Goal: Use online tool/utility: Utilize a website feature to perform a specific function

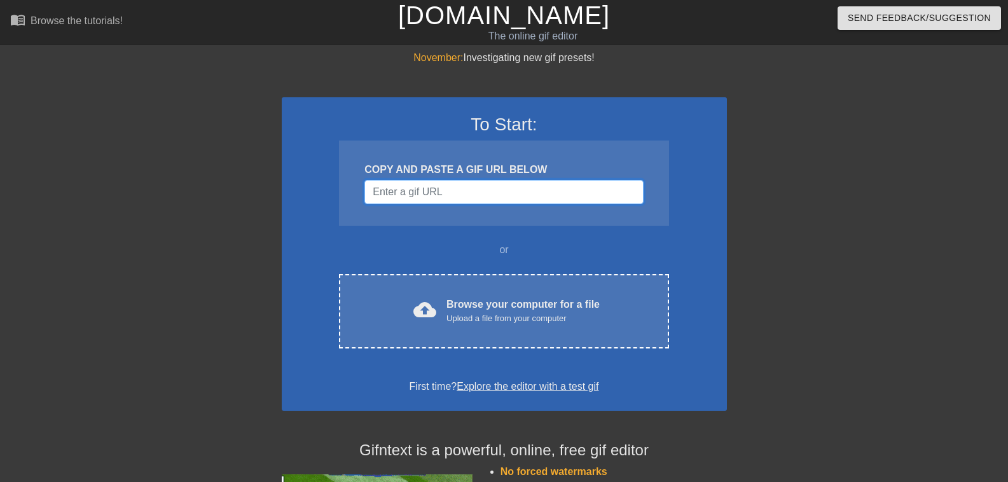
click at [415, 191] on input "Username" at bounding box center [503, 192] width 278 height 24
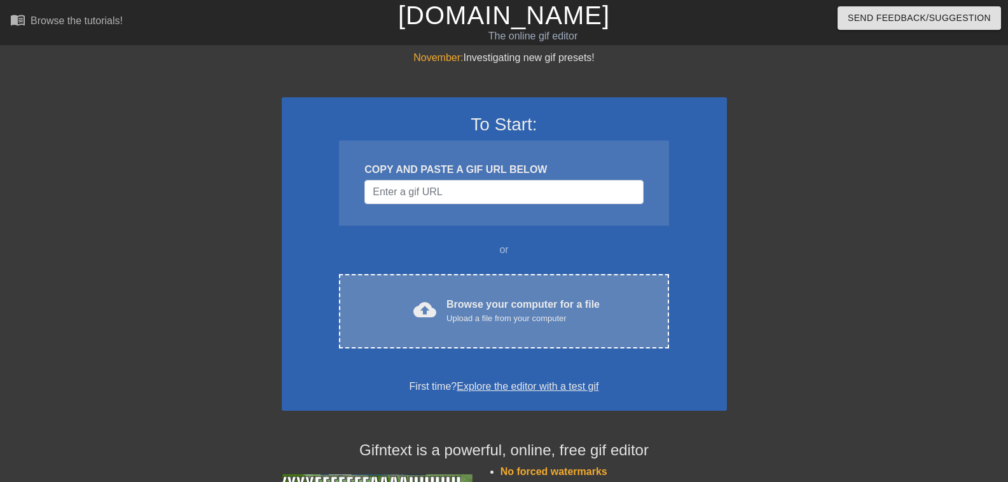
click at [492, 303] on div "Browse your computer for a file Upload a file from your computer" at bounding box center [522, 311] width 153 height 28
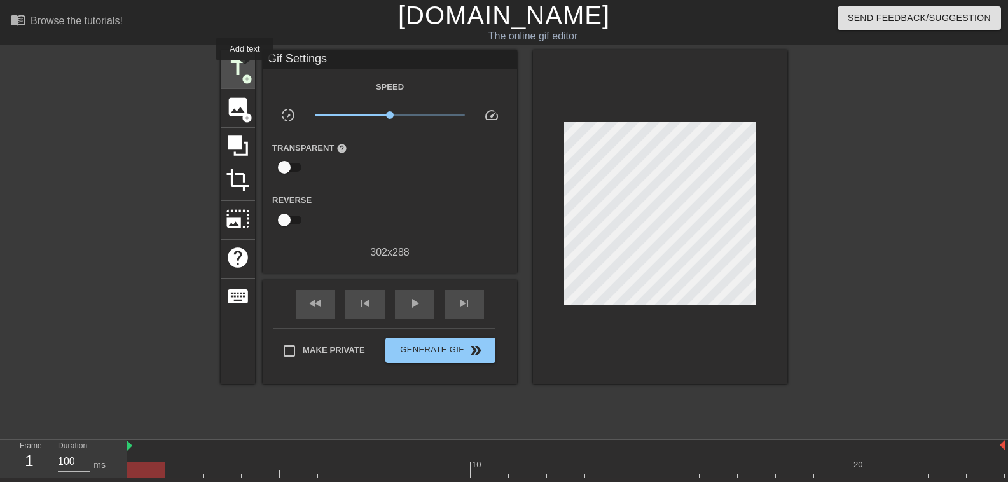
click at [245, 69] on span "title" at bounding box center [238, 68] width 24 height 24
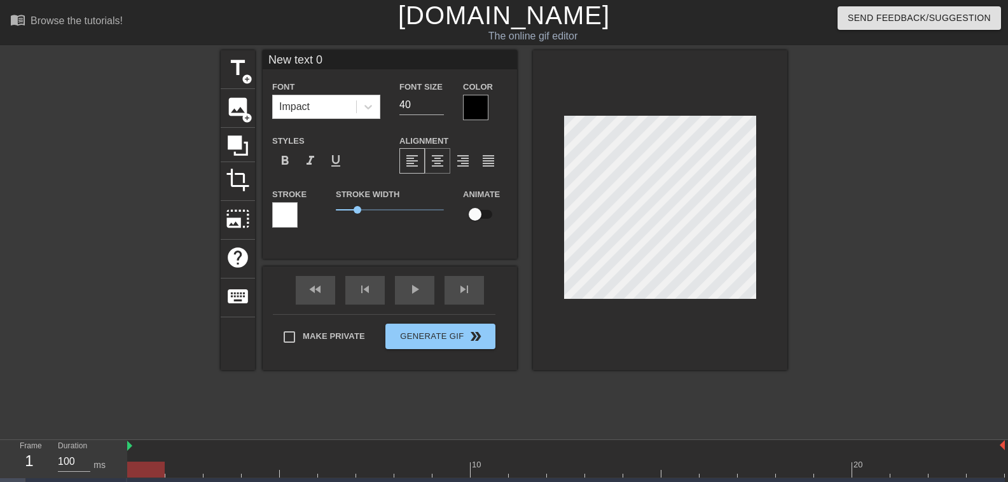
click at [443, 157] on span "format_align_center" at bounding box center [437, 160] width 15 height 15
drag, startPoint x: 362, startPoint y: 208, endPoint x: 356, endPoint y: 204, distance: 6.9
click at [356, 204] on span "0.95" at bounding box center [390, 209] width 108 height 15
click at [364, 111] on icon at bounding box center [368, 106] width 13 height 13
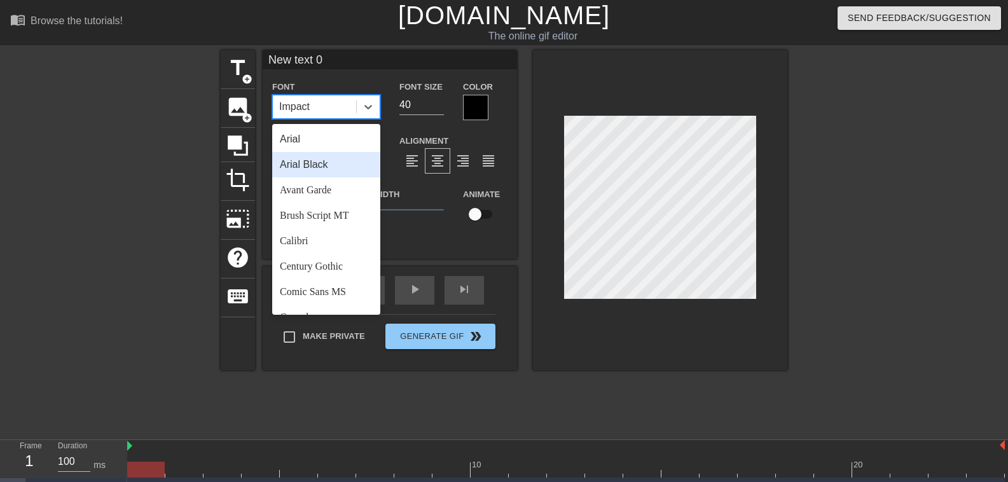
click at [348, 162] on div "Arial Black" at bounding box center [326, 164] width 108 height 25
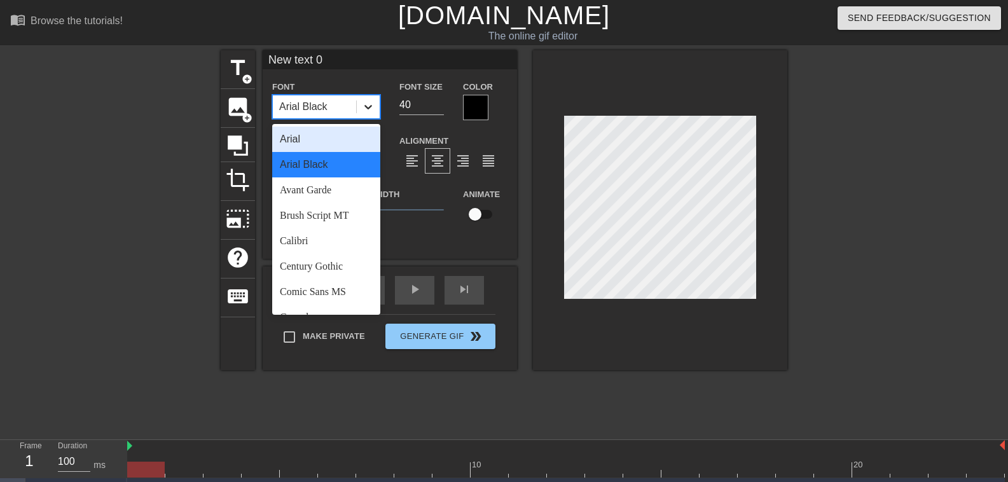
click at [366, 112] on icon at bounding box center [368, 106] width 13 height 13
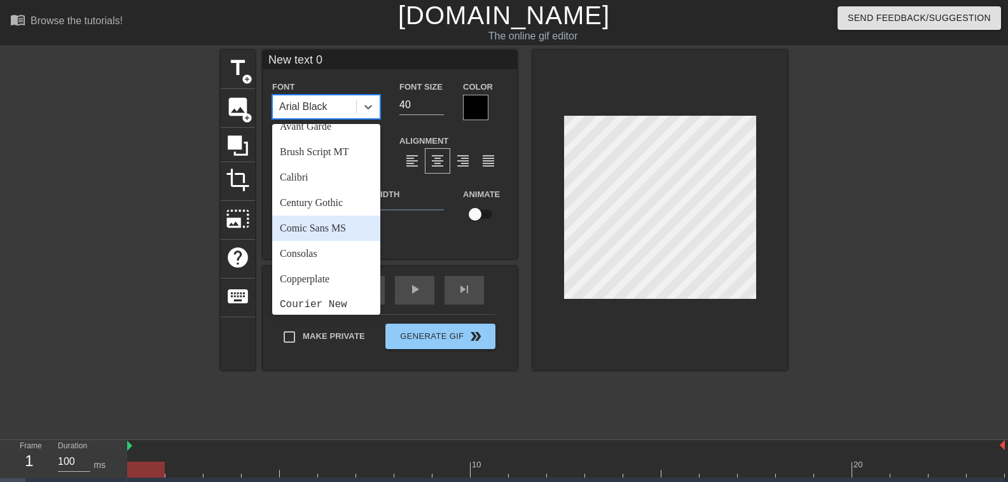
click at [331, 224] on div "Comic Sans MS" at bounding box center [326, 228] width 108 height 25
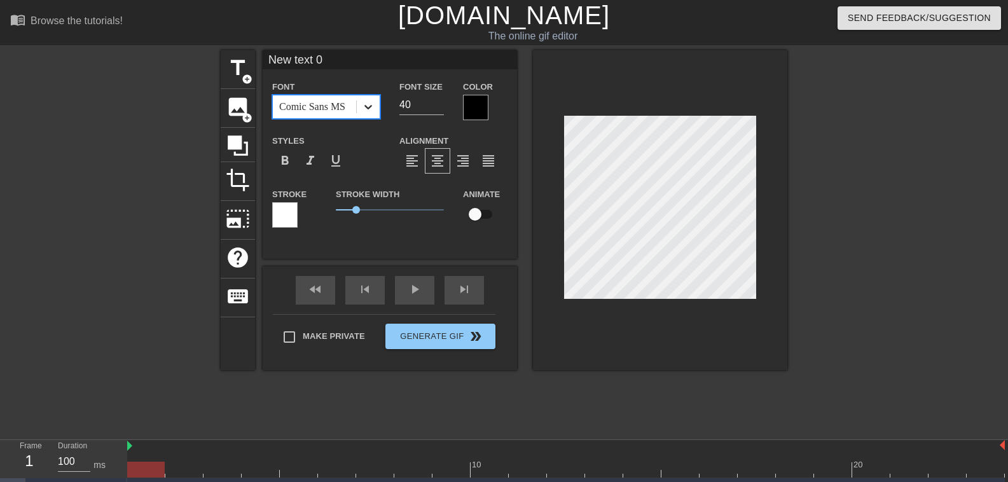
click at [361, 110] on div at bounding box center [368, 106] width 23 height 23
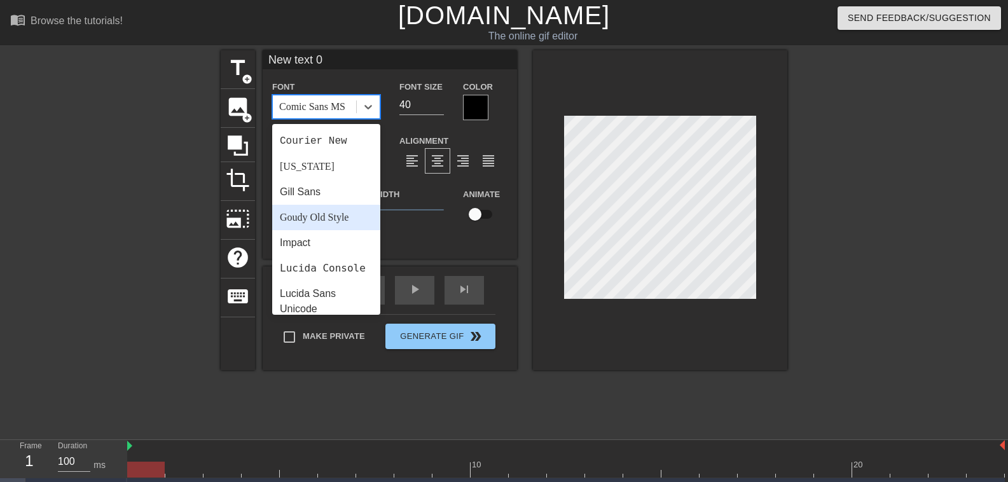
scroll to position [254, 0]
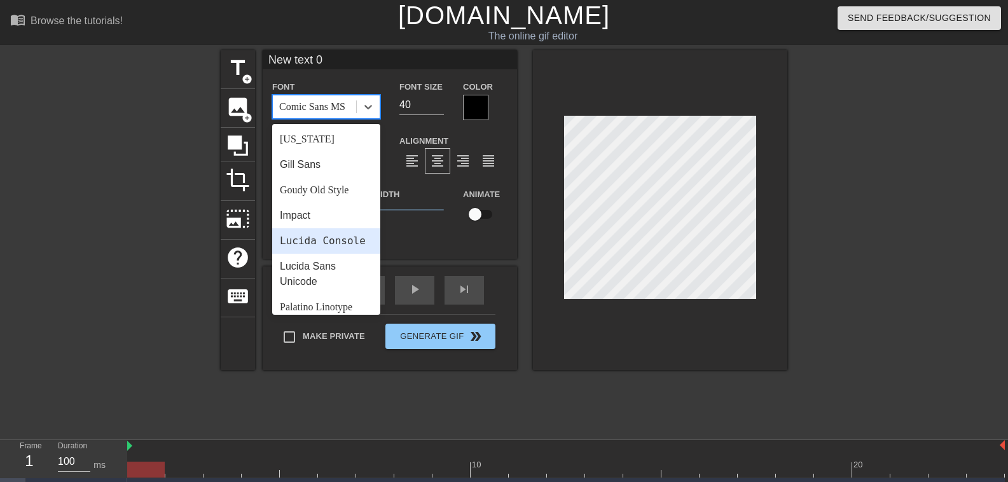
click at [332, 243] on div "Lucida Console" at bounding box center [326, 240] width 108 height 25
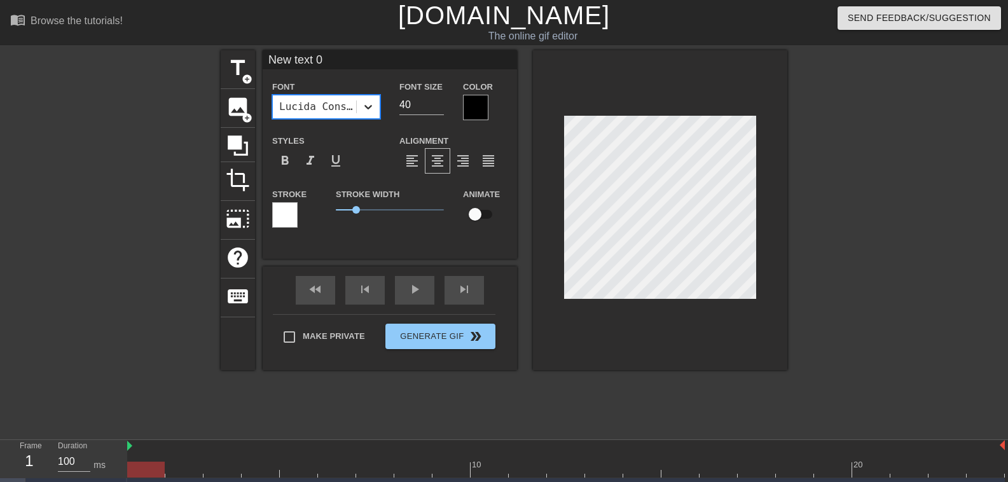
click at [373, 107] on icon at bounding box center [368, 106] width 13 height 13
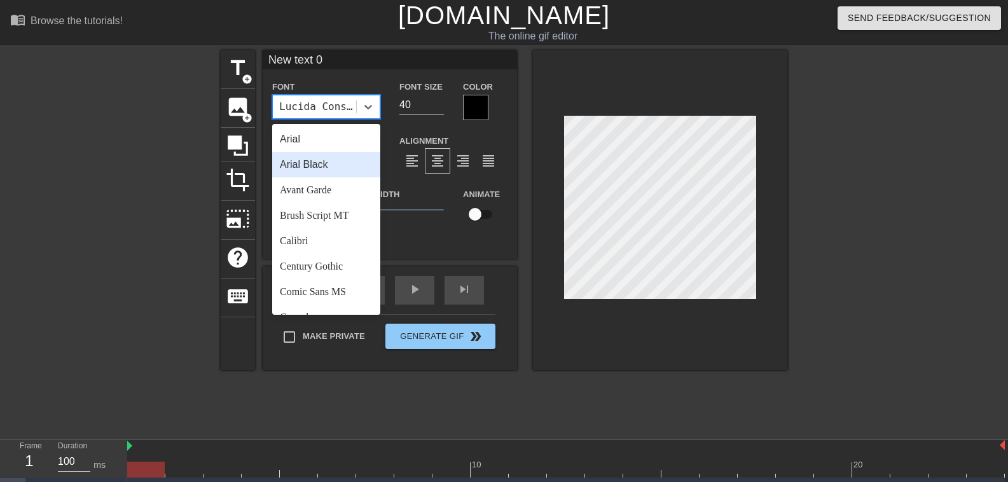
click at [349, 160] on div "Arial Black" at bounding box center [326, 164] width 108 height 25
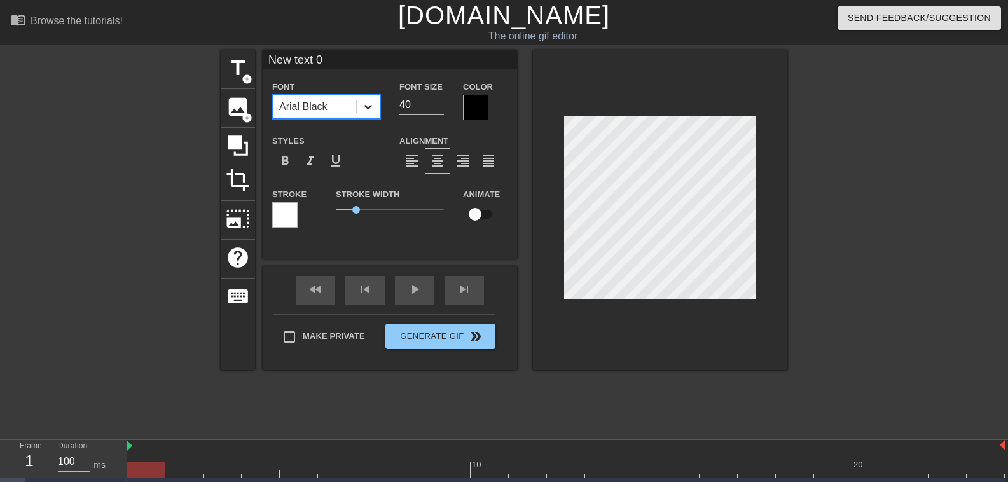
click at [373, 115] on div at bounding box center [368, 106] width 23 height 23
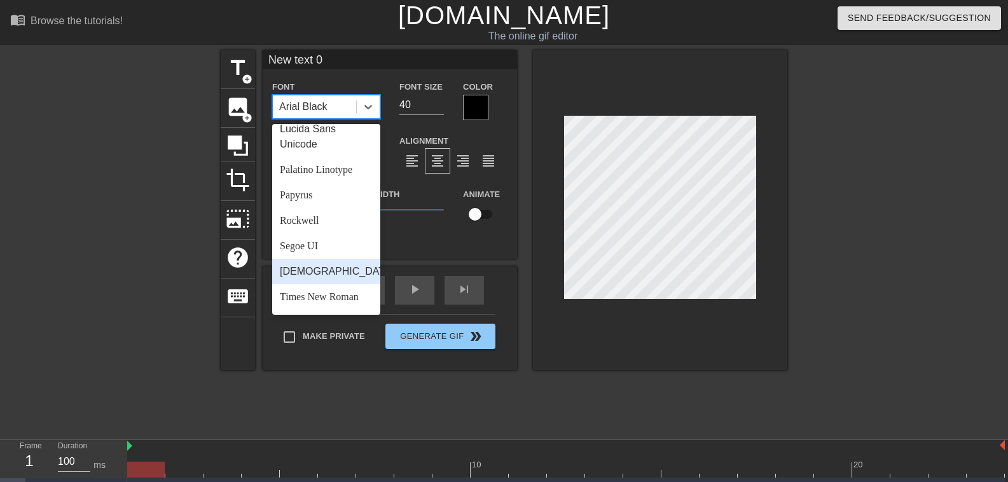
scroll to position [455, 0]
click at [349, 276] on div "Trebuchet MS" at bounding box center [326, 273] width 108 height 25
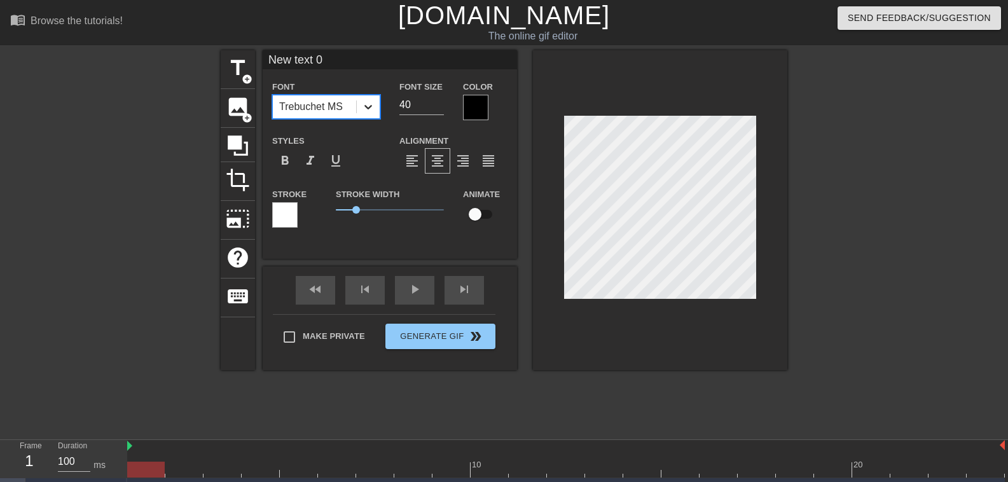
click at [370, 110] on icon at bounding box center [368, 106] width 13 height 13
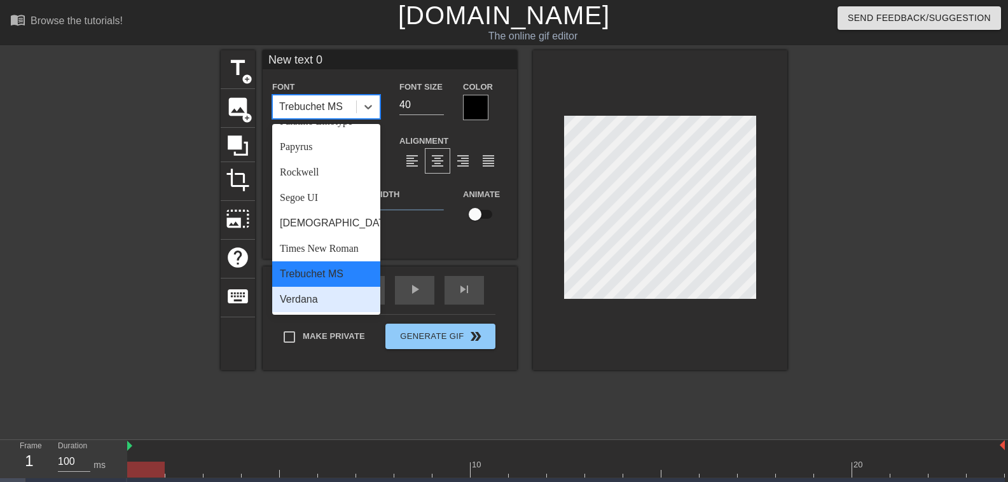
click at [322, 298] on div "Verdana" at bounding box center [326, 299] width 108 height 25
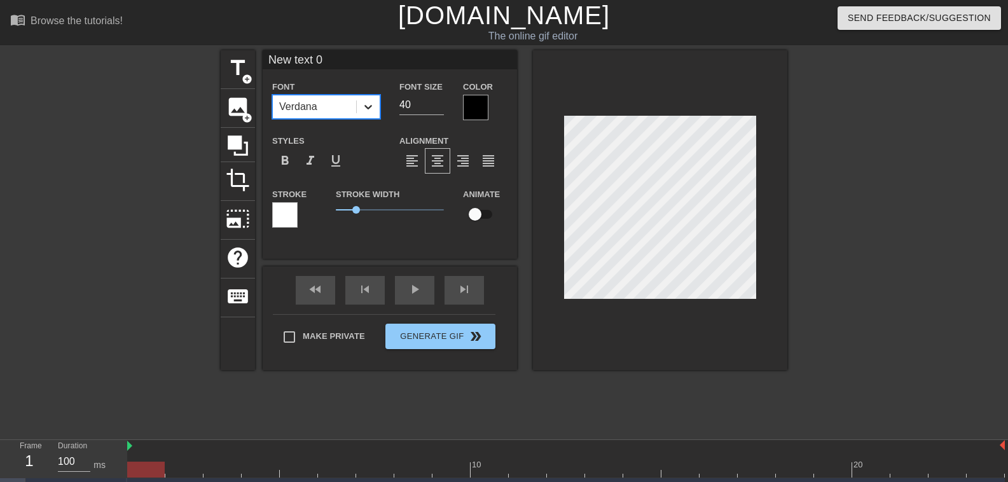
click at [372, 110] on icon at bounding box center [368, 106] width 13 height 13
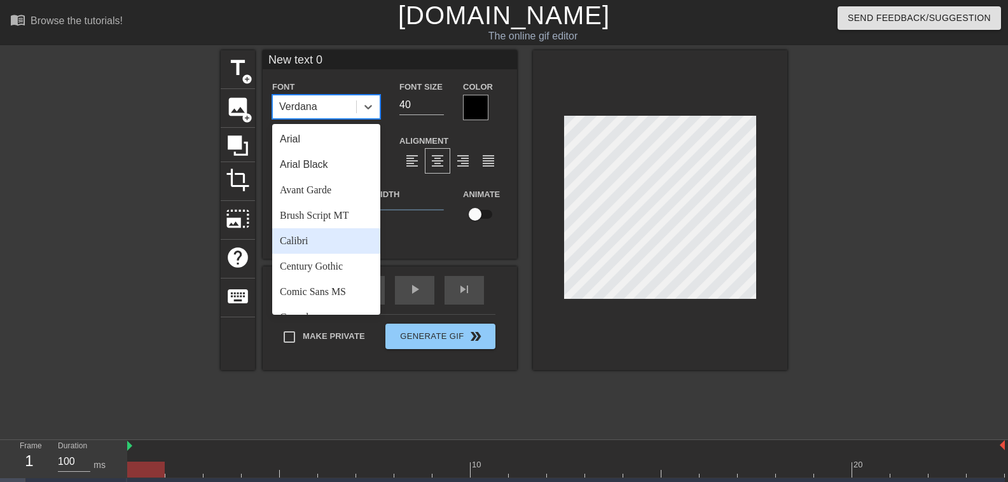
click at [304, 239] on div "Calibri" at bounding box center [326, 240] width 108 height 25
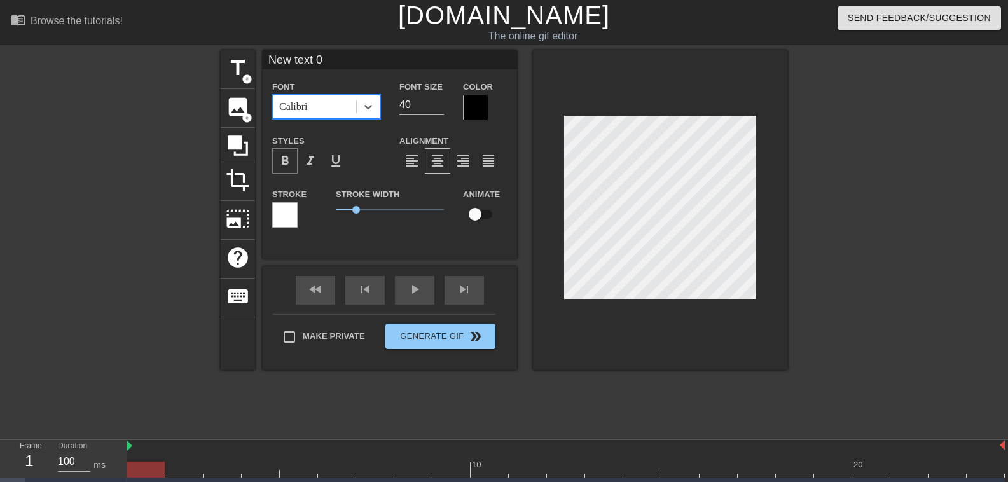
click at [285, 156] on span "format_bold" at bounding box center [284, 160] width 15 height 15
click at [345, 207] on span "0.4" at bounding box center [390, 209] width 108 height 15
click at [366, 110] on icon at bounding box center [368, 106] width 13 height 13
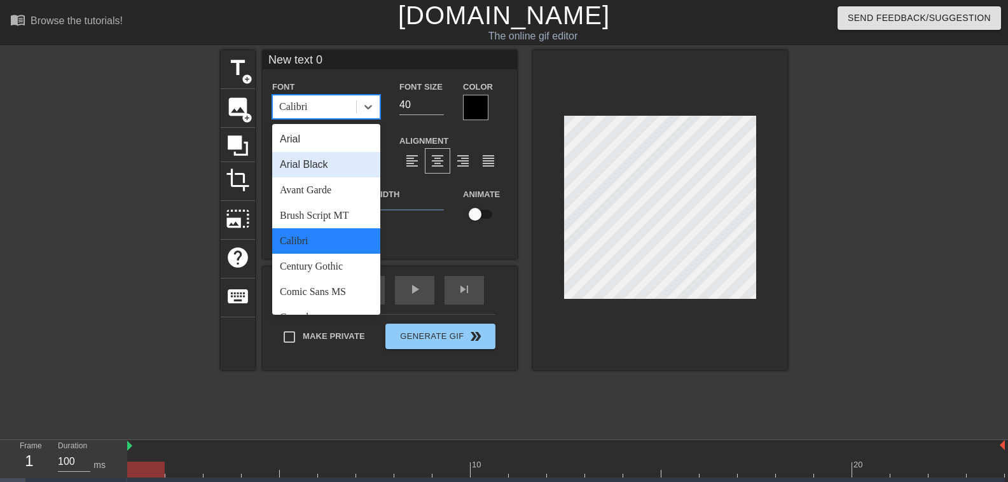
click at [347, 163] on div "Arial Black" at bounding box center [326, 164] width 108 height 25
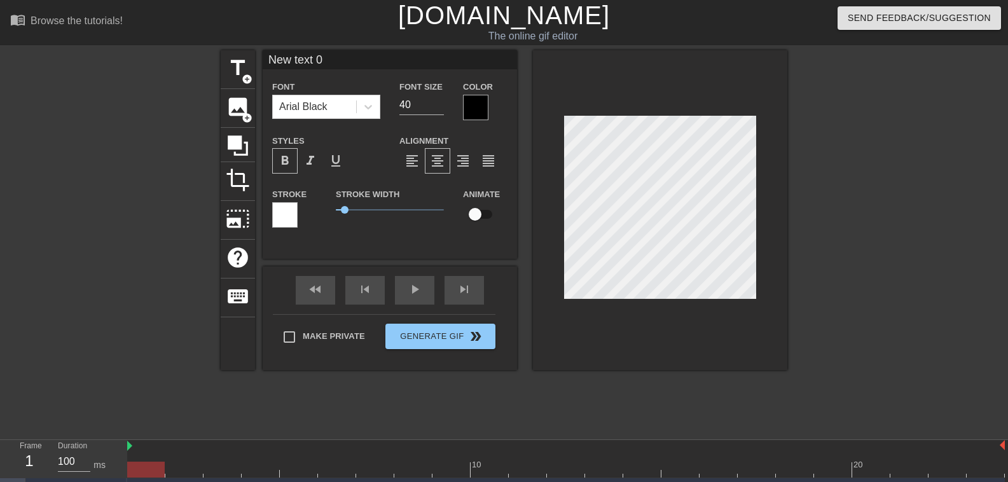
click at [288, 166] on span "format_bold" at bounding box center [284, 160] width 15 height 15
drag, startPoint x: 345, startPoint y: 212, endPoint x: 357, endPoint y: 207, distance: 13.1
click at [357, 207] on span "1" at bounding box center [358, 210] width 8 height 8
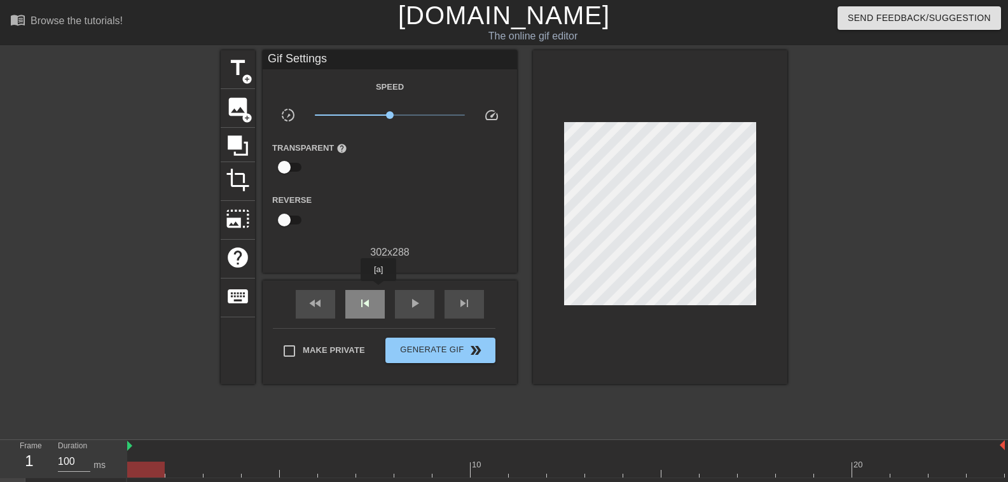
click at [378, 290] on div "skip_previous" at bounding box center [364, 304] width 39 height 29
click at [246, 83] on span "add_circle" at bounding box center [247, 79] width 11 height 11
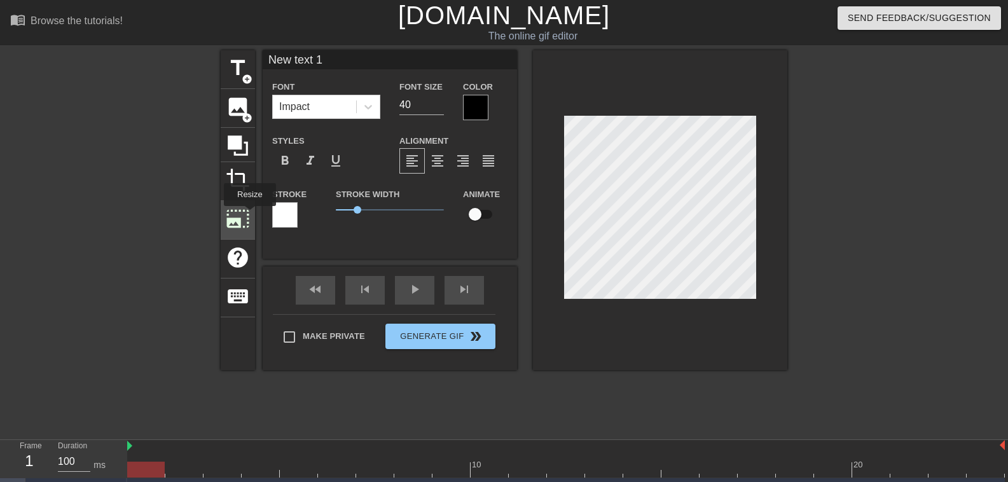
click at [249, 215] on span "photo_size_select_large" at bounding box center [238, 219] width 24 height 24
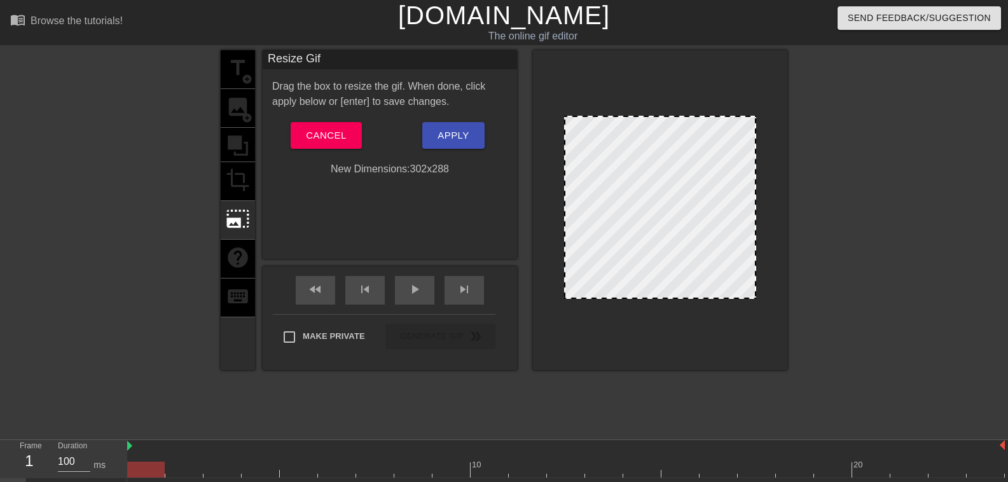
drag, startPoint x: 664, startPoint y: 269, endPoint x: 683, endPoint y: 259, distance: 21.1
click at [683, 259] on div at bounding box center [660, 207] width 192 height 183
click at [236, 182] on div "title add_circle image add_circle crop photo_size_select_large help keyboard" at bounding box center [238, 210] width 34 height 320
click at [335, 120] on div "Drag the box to resize the gif. When done, click apply below or [enter] to save…" at bounding box center [389, 128] width 235 height 98
click at [316, 139] on span "Cancel" at bounding box center [326, 135] width 40 height 17
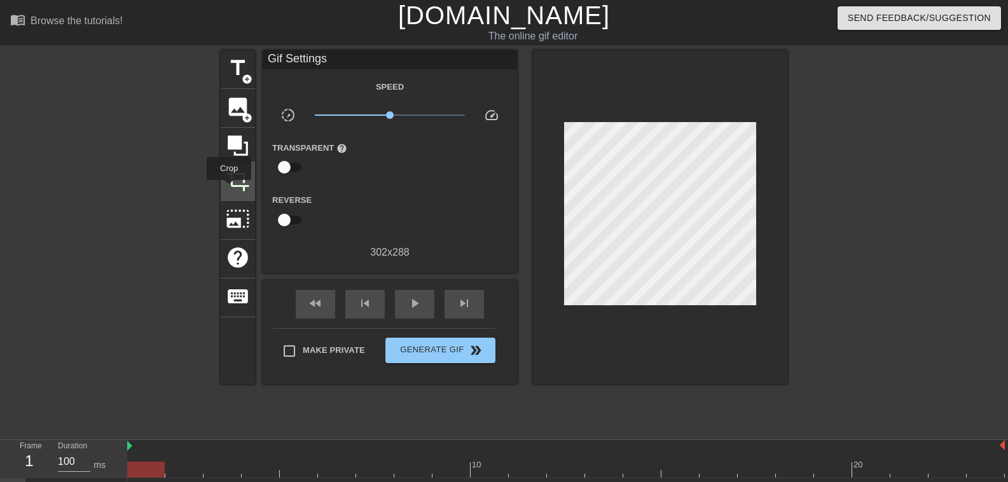
click at [229, 189] on span "crop" at bounding box center [238, 180] width 24 height 24
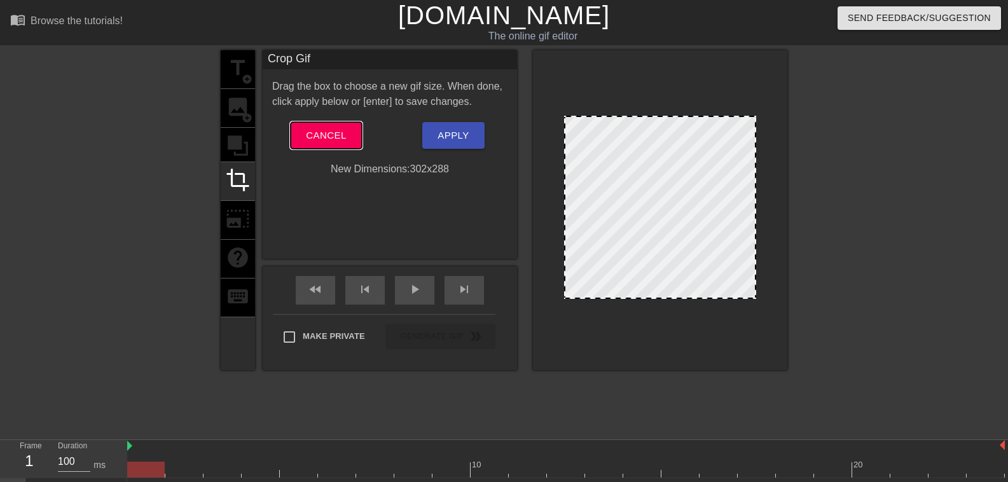
click at [326, 138] on span "Cancel" at bounding box center [326, 135] width 40 height 17
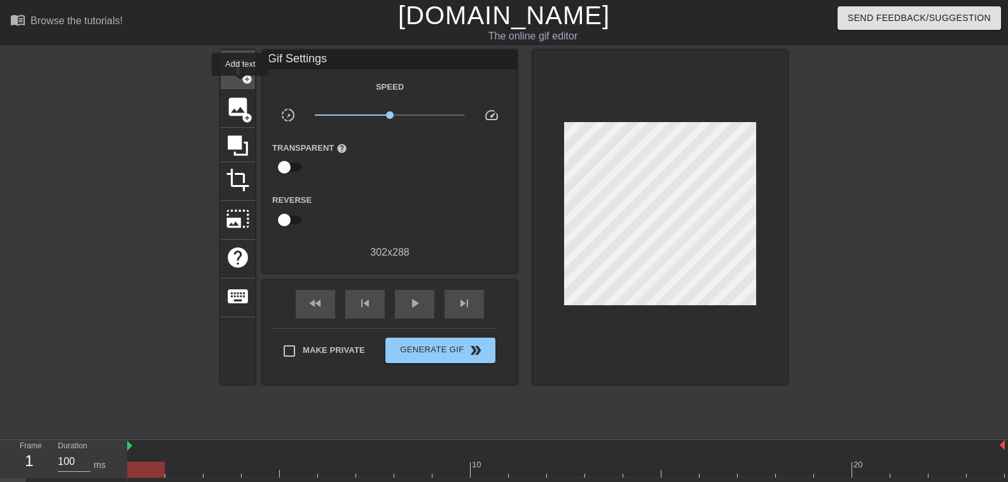
click at [240, 83] on div "title add_circle" at bounding box center [238, 69] width 34 height 39
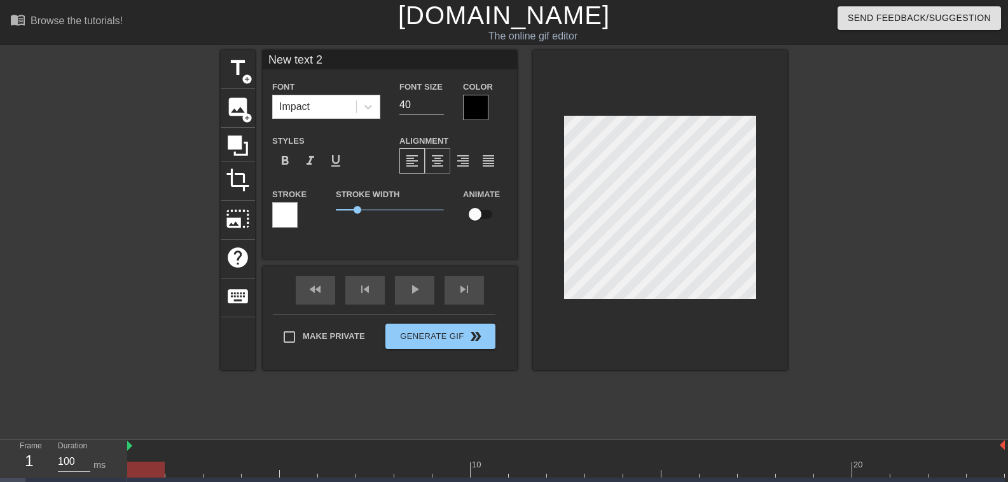
click at [439, 158] on span "format_align_center" at bounding box center [437, 160] width 15 height 15
click at [457, 160] on span "format_align_right" at bounding box center [462, 160] width 15 height 15
click at [485, 161] on span "format_align_justify" at bounding box center [488, 160] width 15 height 15
click at [437, 160] on span "format_align_center" at bounding box center [437, 160] width 15 height 15
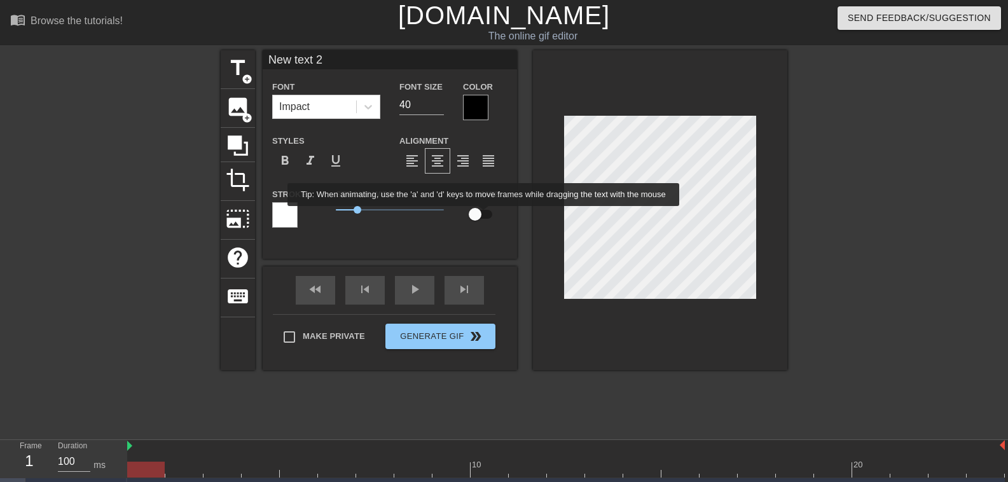
click at [484, 215] on input "checkbox" at bounding box center [475, 214] width 72 height 24
click at [484, 215] on input "checkbox" at bounding box center [487, 214] width 72 height 24
checkbox input "false"
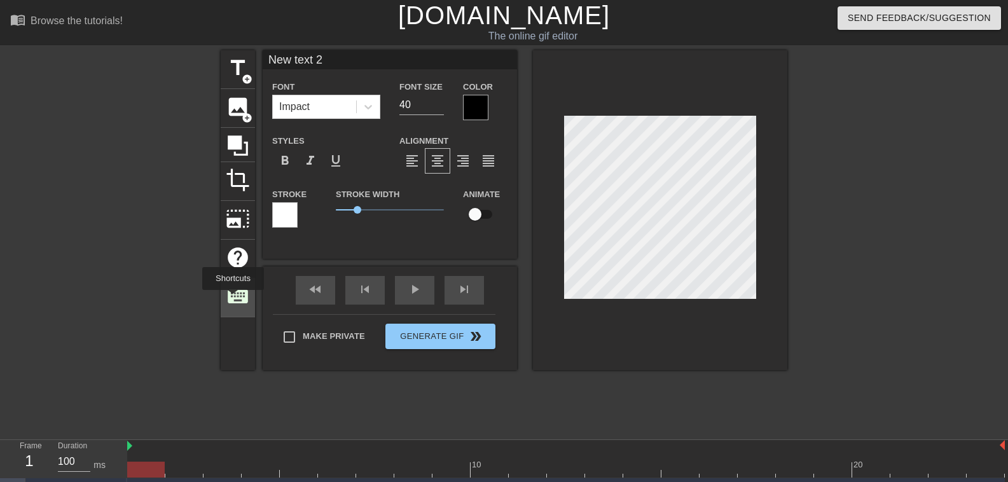
click at [233, 297] on span "keyboard" at bounding box center [238, 296] width 24 height 24
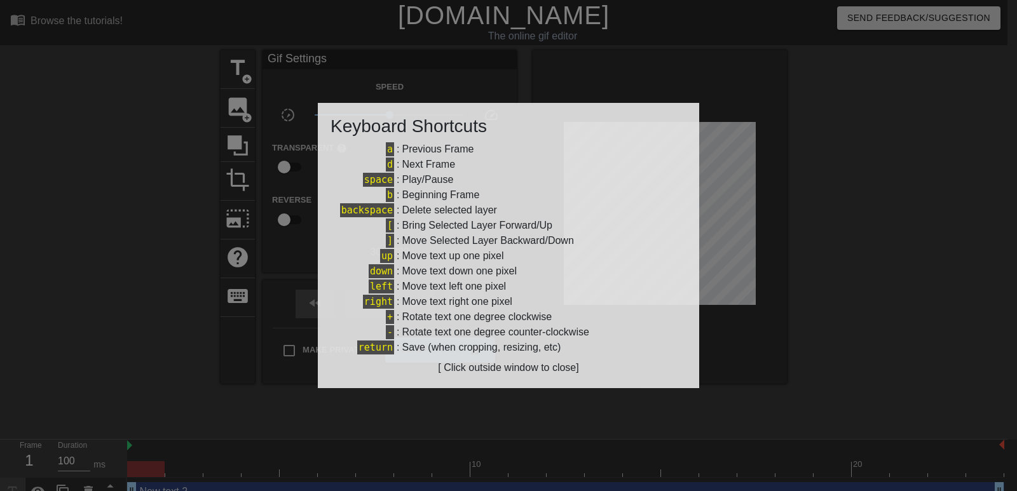
click at [497, 373] on div "[ Click outside window to close]" at bounding box center [509, 368] width 356 height 15
click at [524, 367] on div "[ Click outside window to close]" at bounding box center [509, 368] width 356 height 15
click at [874, 260] on div at bounding box center [508, 245] width 1017 height 491
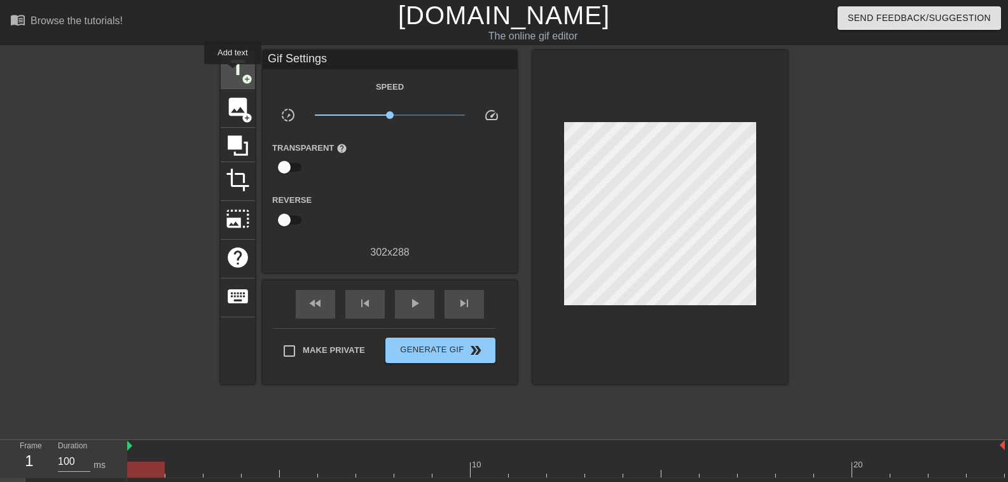
click at [233, 73] on span "title" at bounding box center [238, 68] width 24 height 24
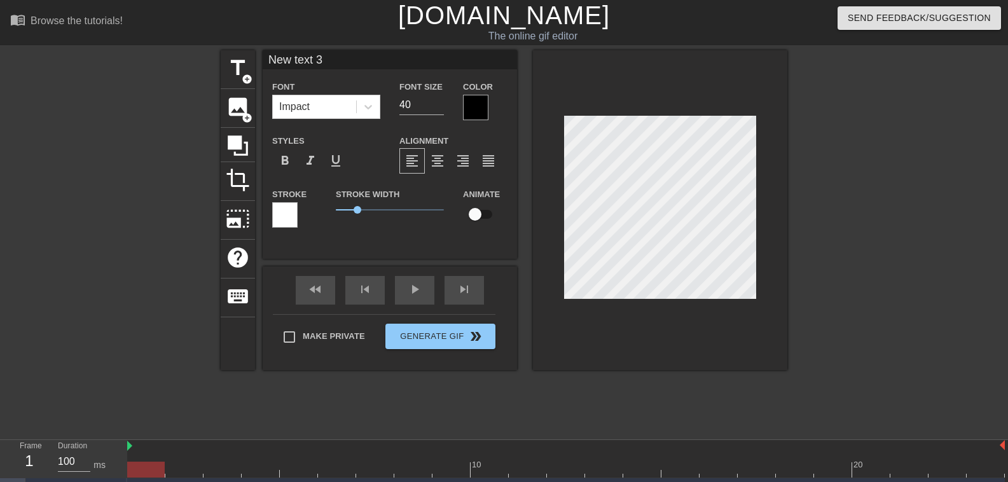
type input "New text 2"
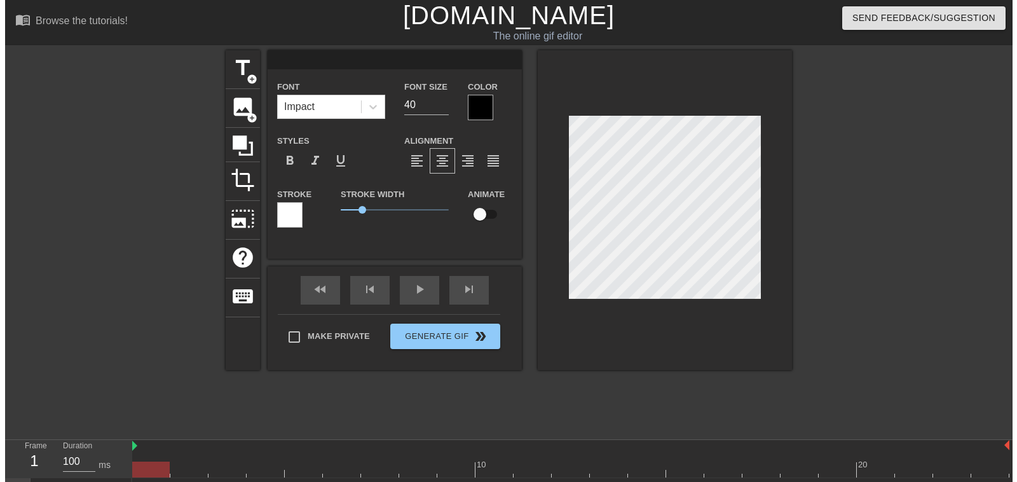
scroll to position [2, 2]
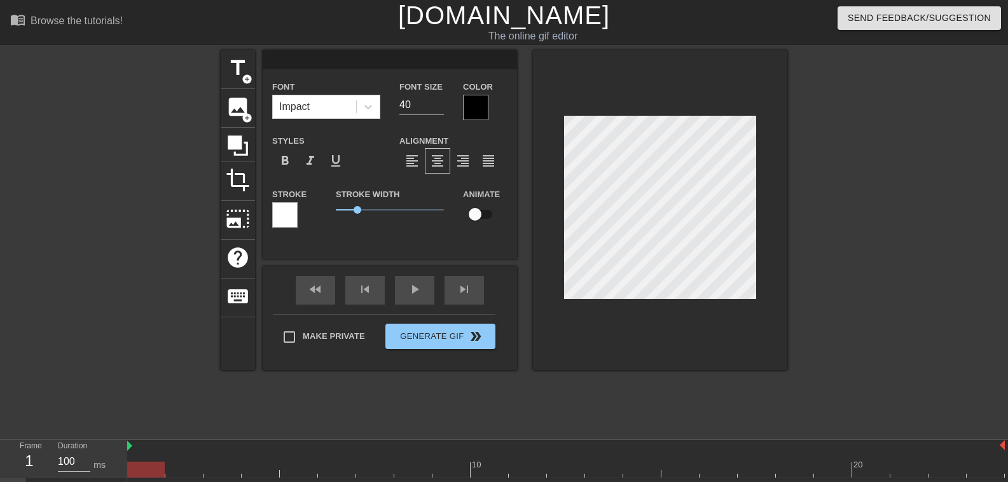
type input "New text 1"
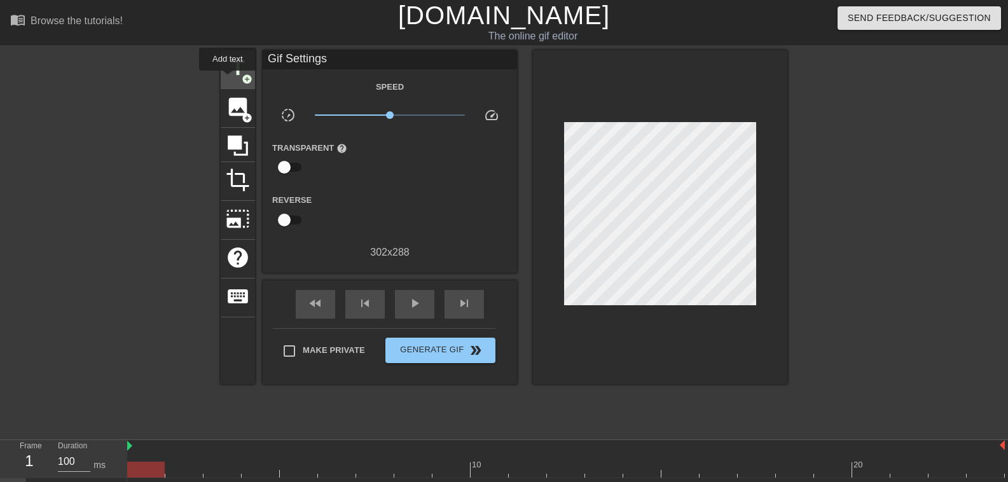
click at [228, 79] on span "title" at bounding box center [238, 68] width 24 height 24
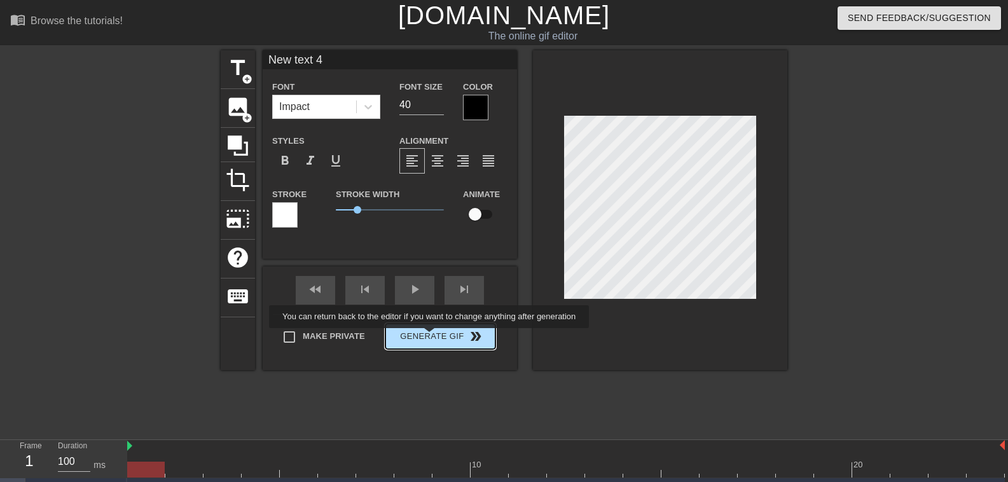
click at [430, 337] on button "Generate Gif double_arrow" at bounding box center [440, 336] width 110 height 25
